Goal: Transaction & Acquisition: Purchase product/service

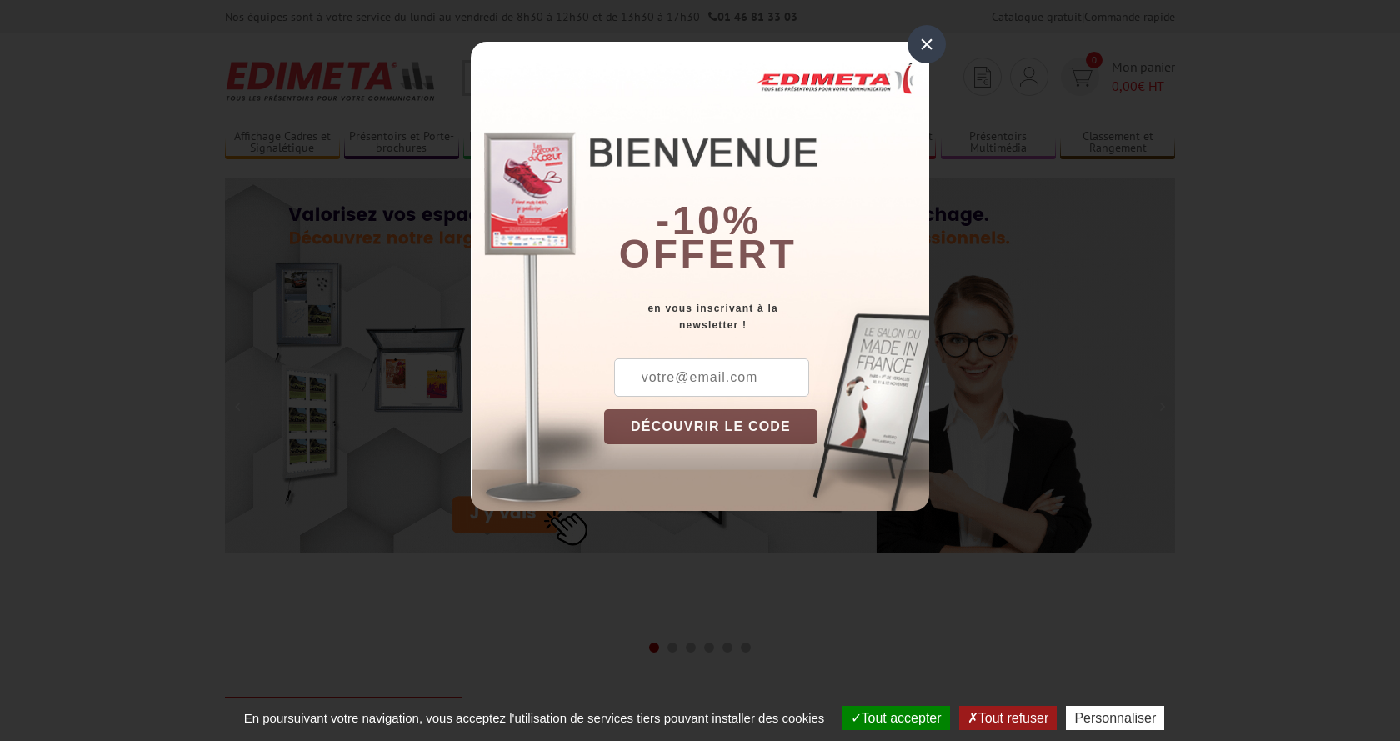
click at [929, 42] on div "×" at bounding box center [926, 44] width 38 height 38
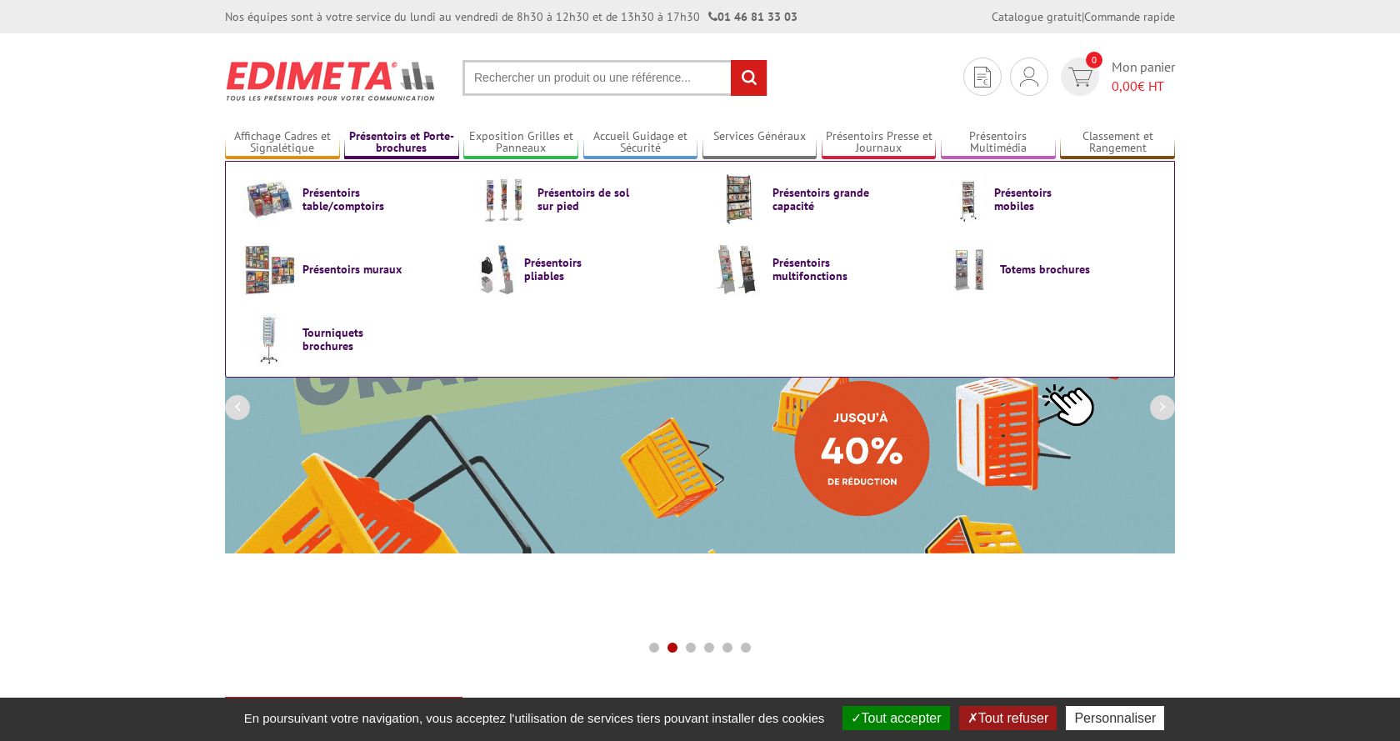
click at [403, 136] on link "Présentoirs et Porte-brochures" at bounding box center [401, 142] width 115 height 27
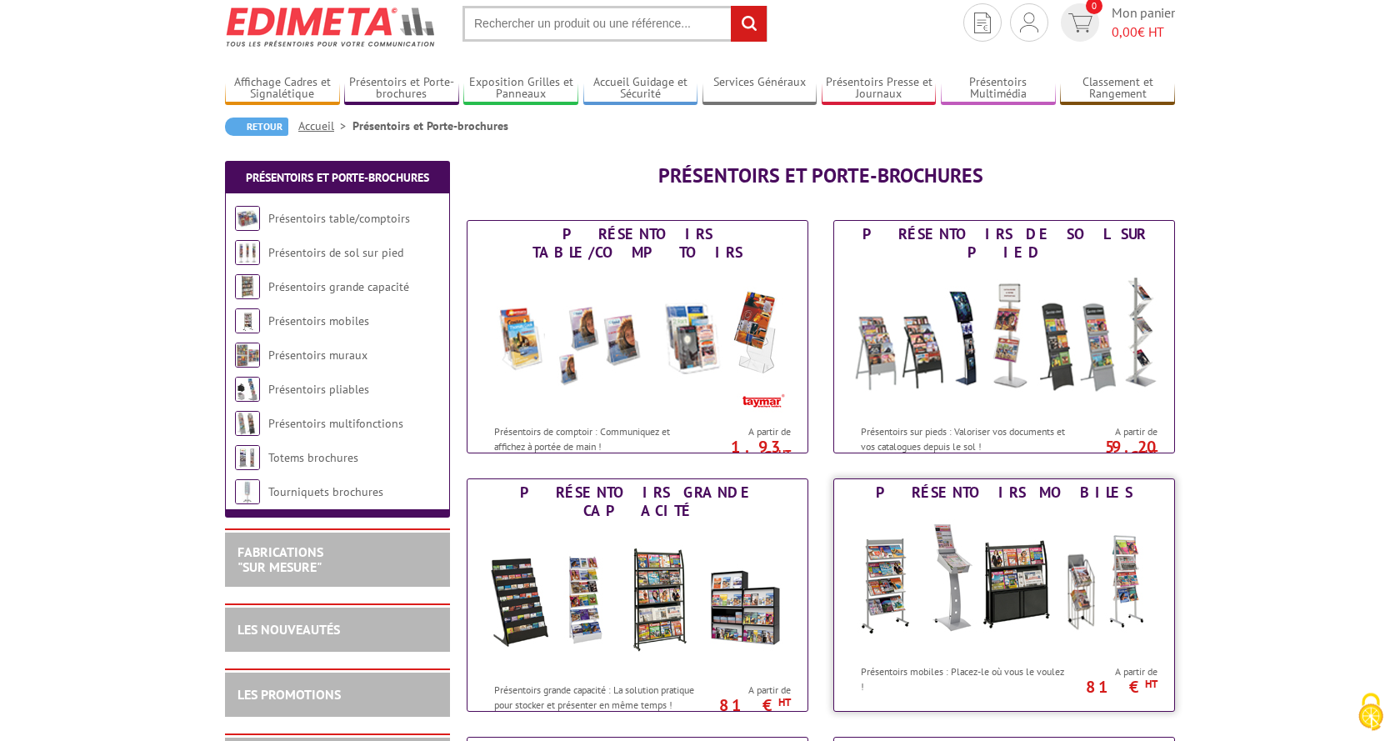
scroll to position [85, 0]
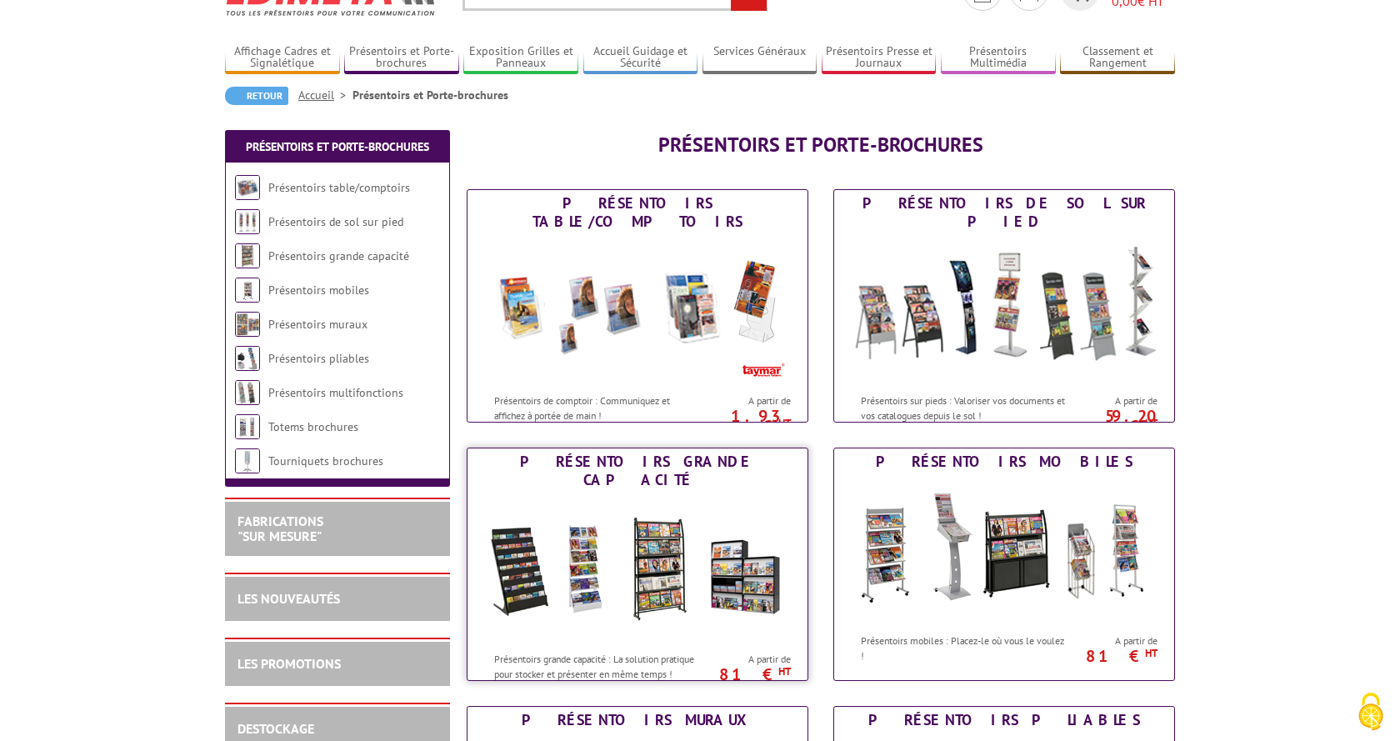
click at [517, 561] on img at bounding box center [637, 568] width 308 height 150
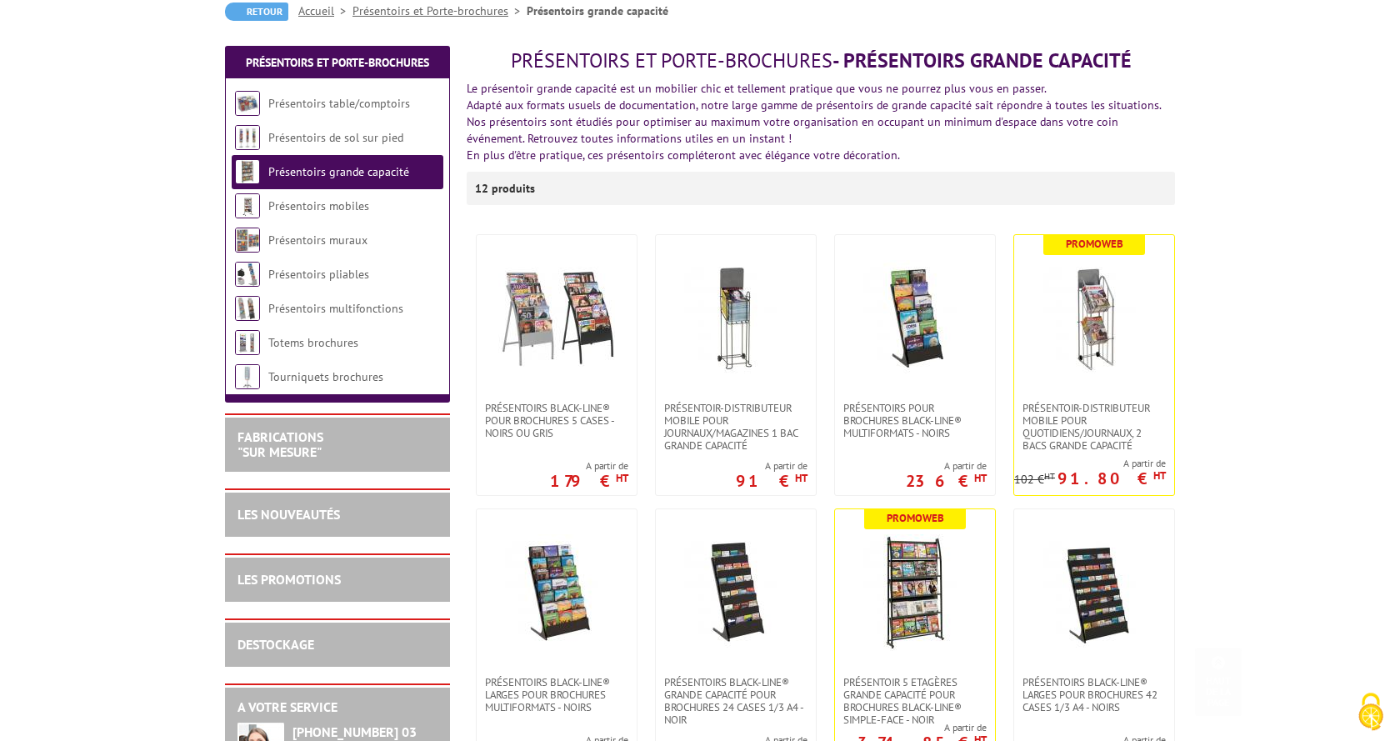
scroll to position [85, 0]
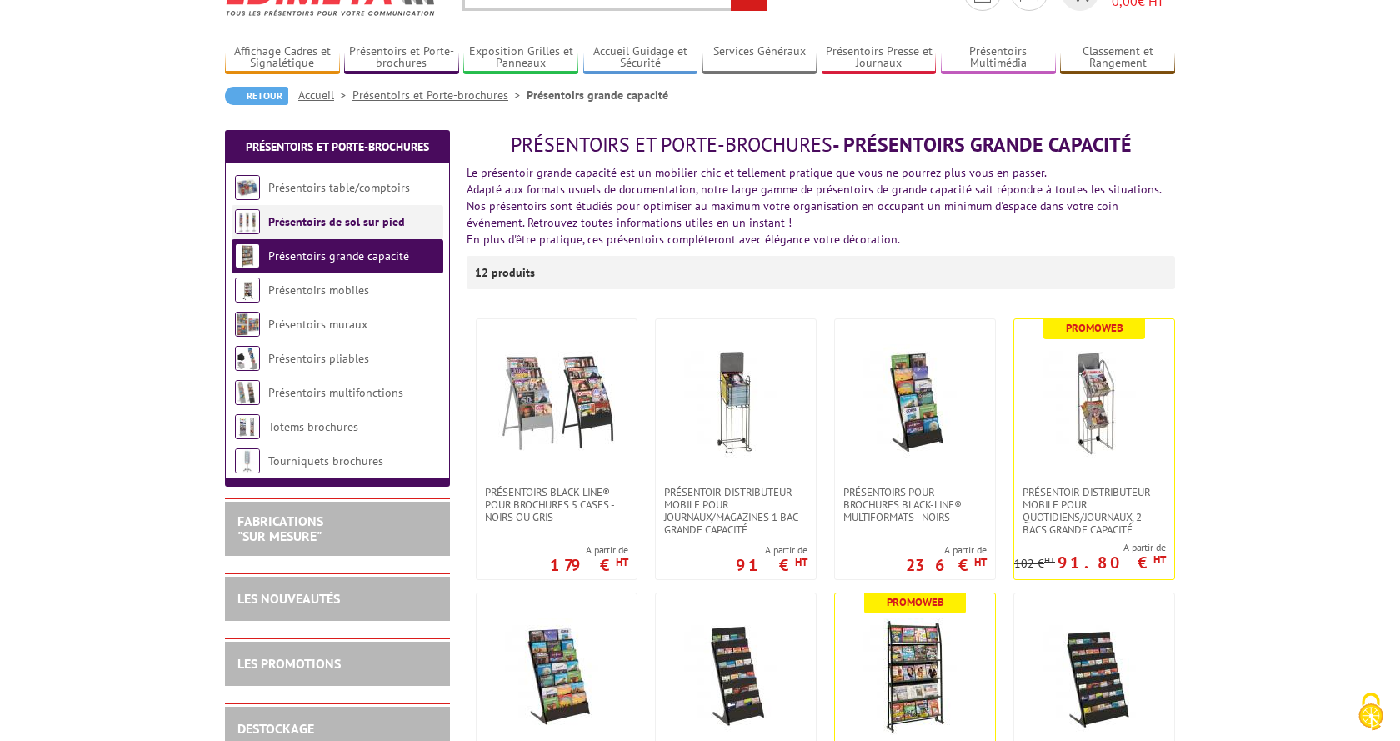
click at [342, 223] on link "Présentoirs de sol sur pied" at bounding box center [336, 221] width 137 height 15
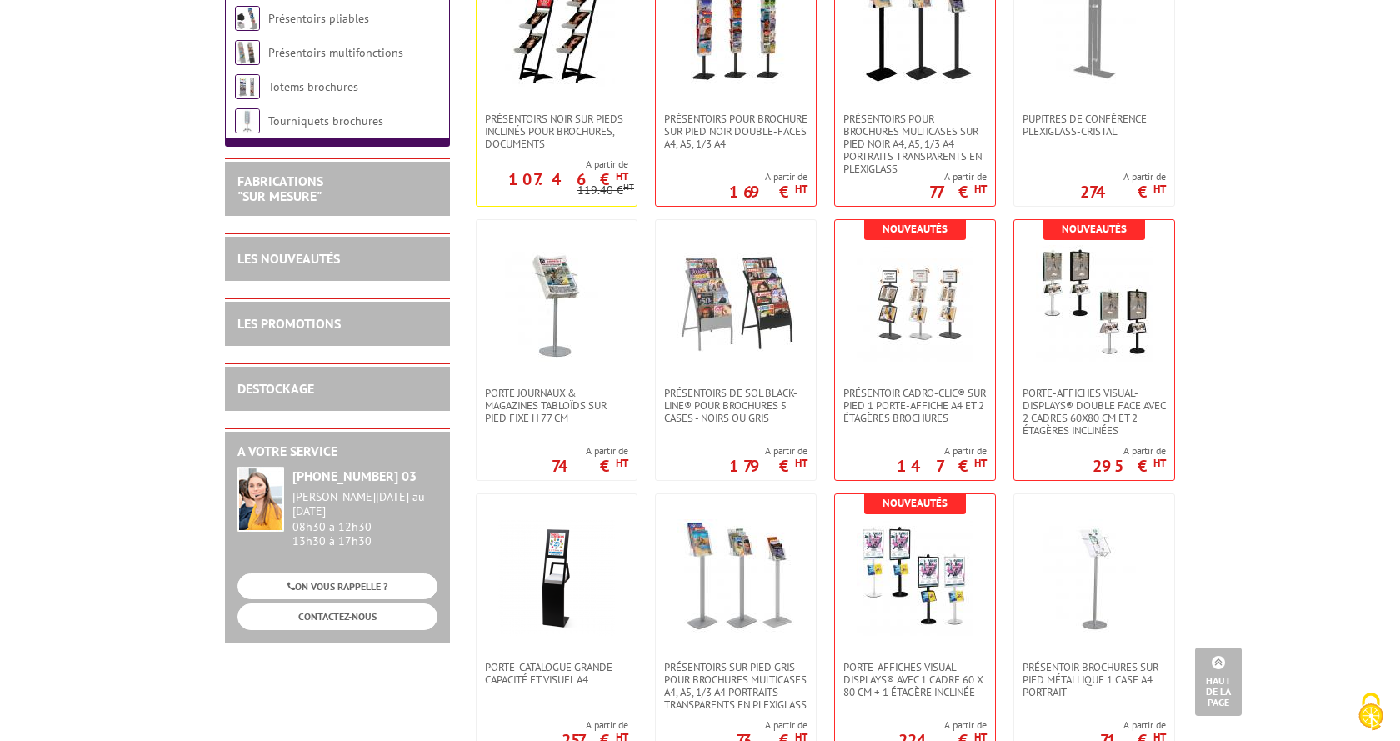
scroll to position [85, 0]
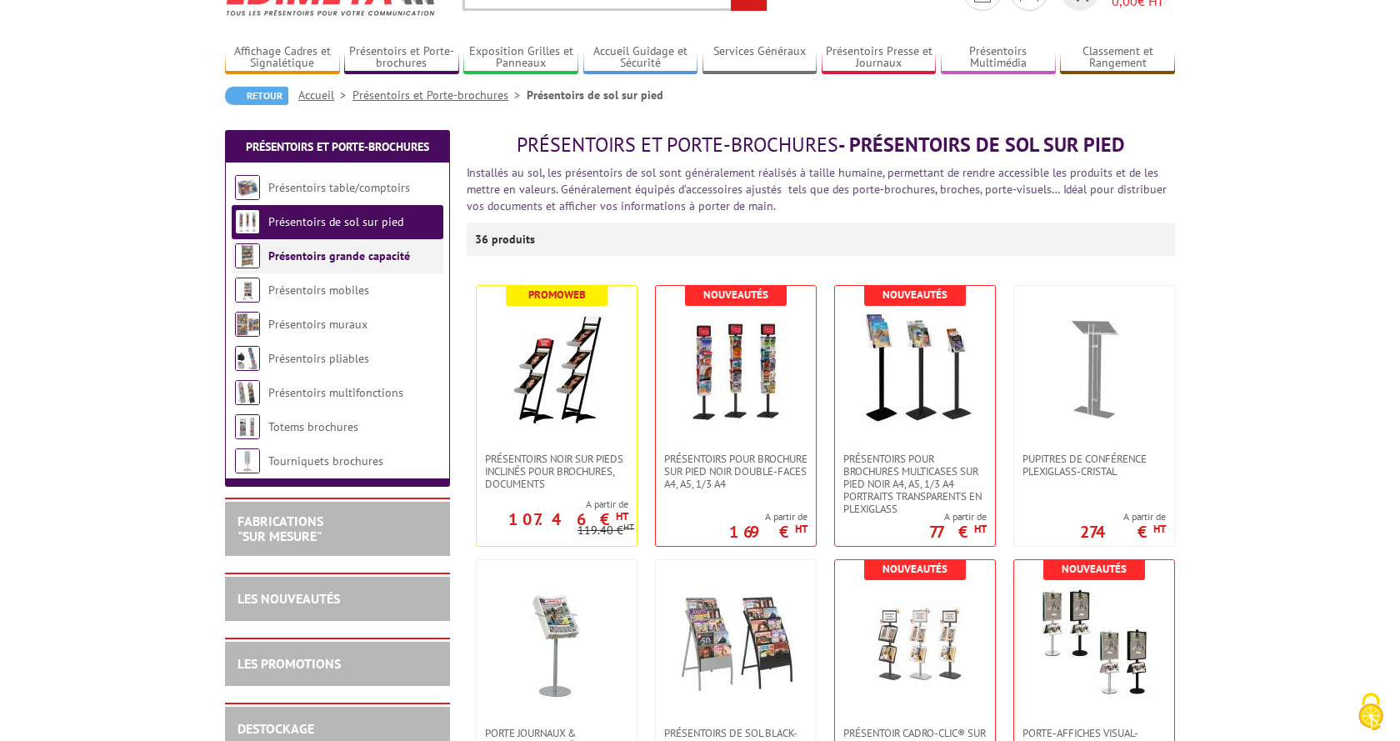
click at [331, 260] on link "Présentoirs grande capacité" at bounding box center [339, 255] width 142 height 15
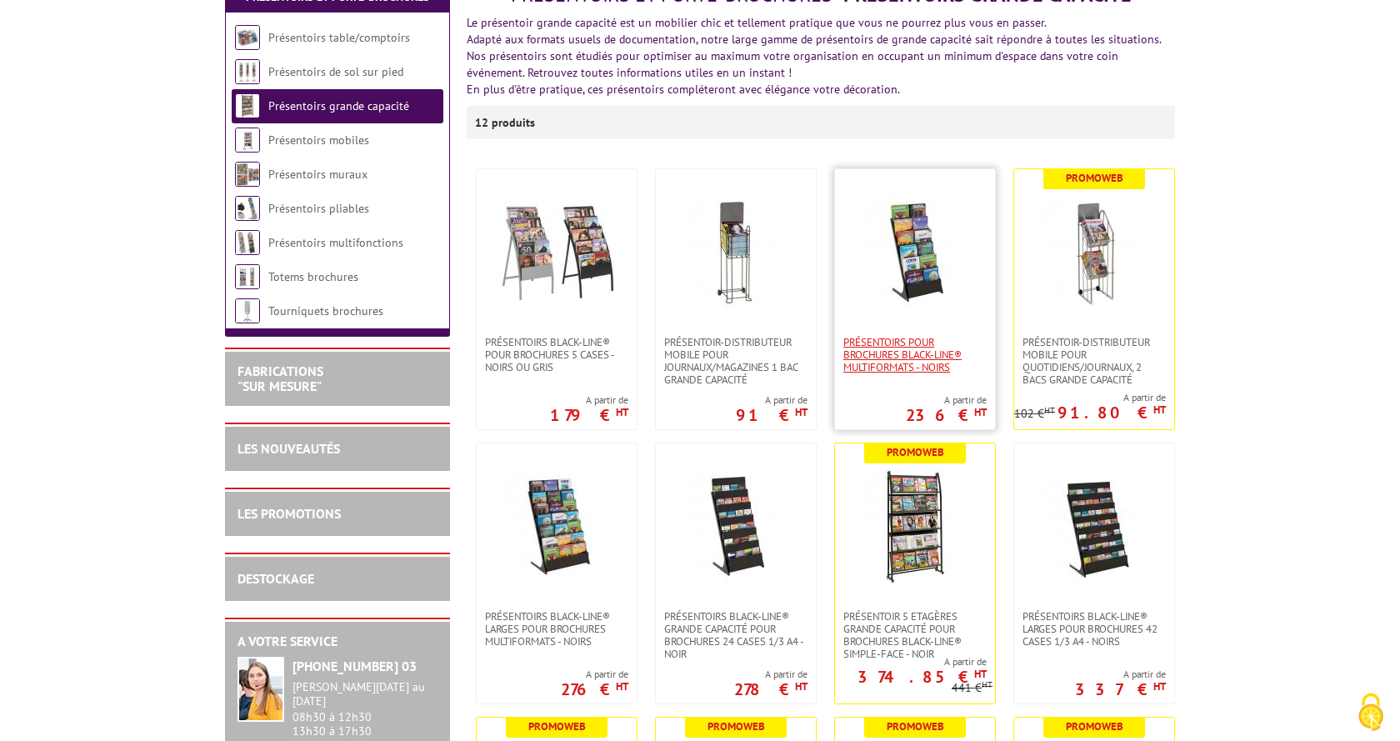
scroll to position [255, 0]
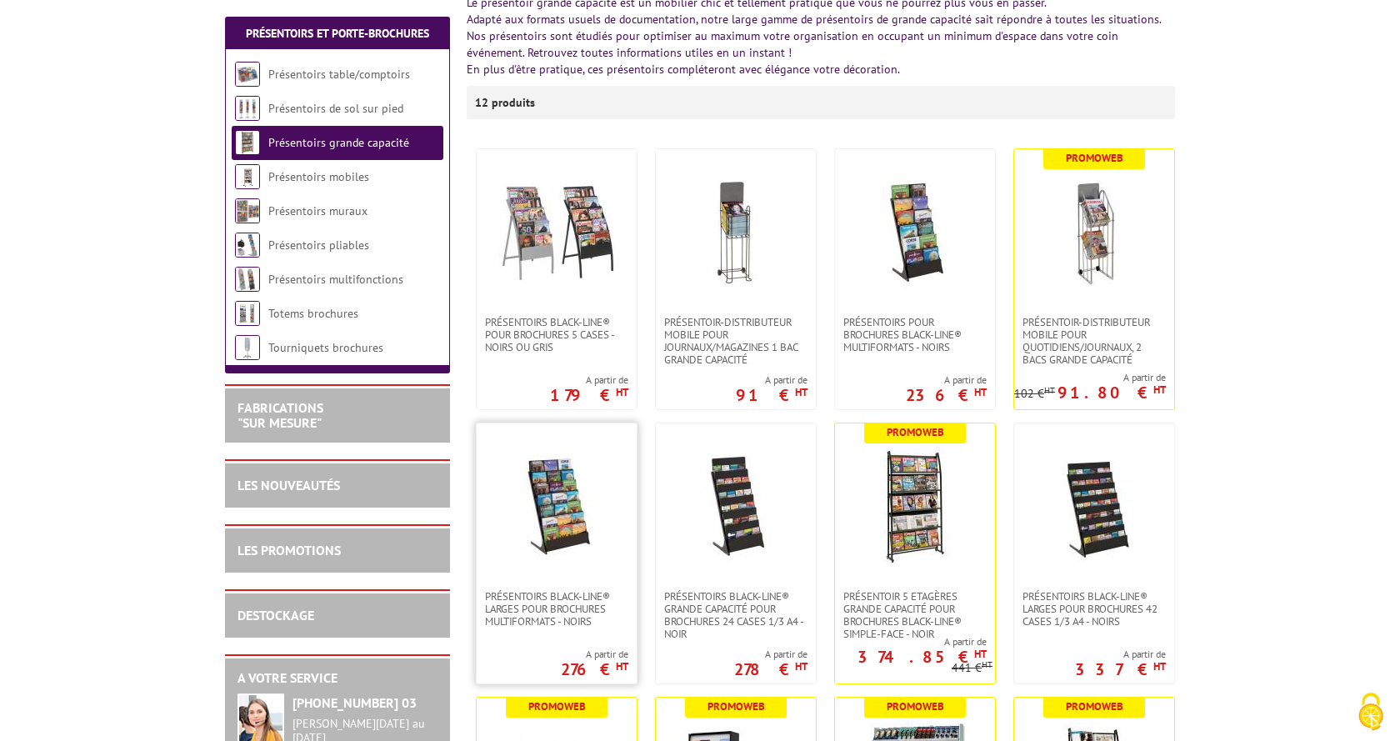
click at [569, 505] on img at bounding box center [556, 506] width 117 height 117
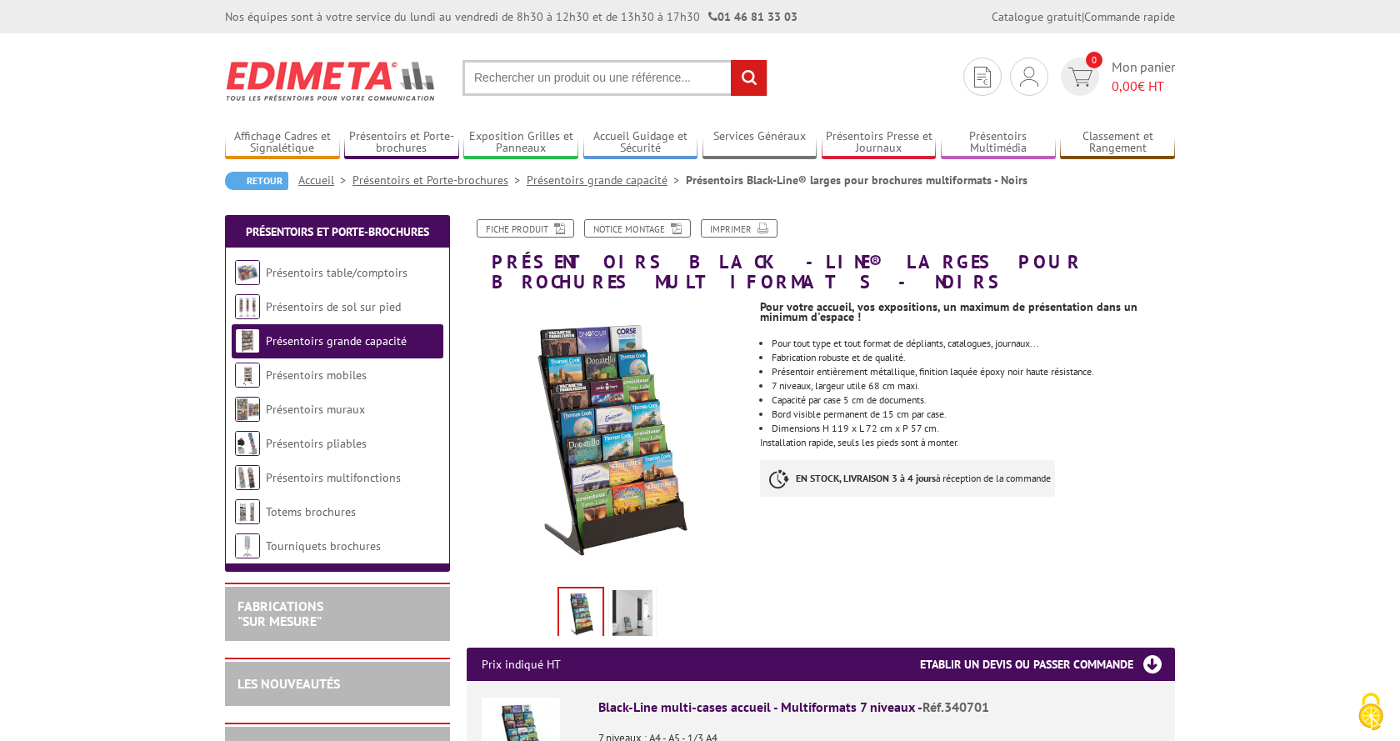
drag, startPoint x: 135, startPoint y: 415, endPoint x: 197, endPoint y: 422, distance: 62.9
